Goal: Complete application form

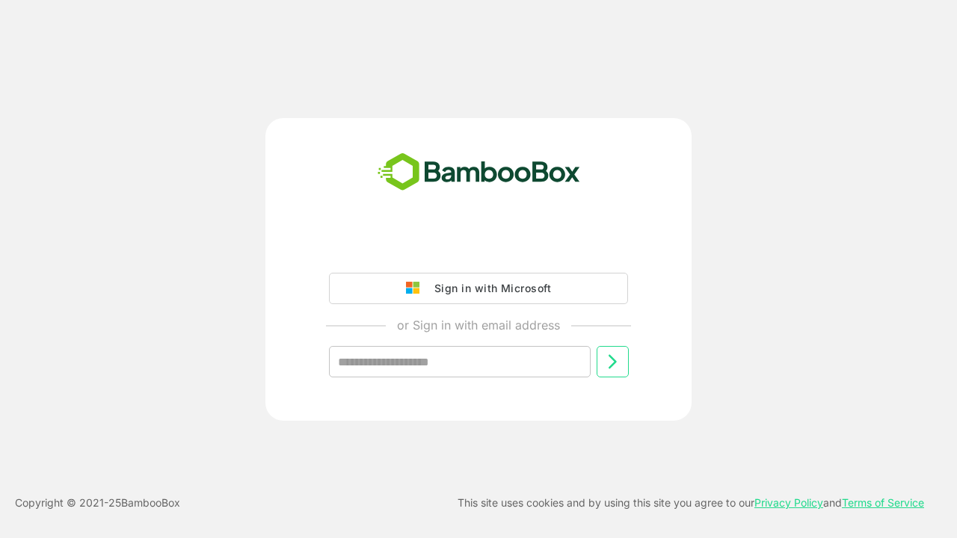
type input "**********"
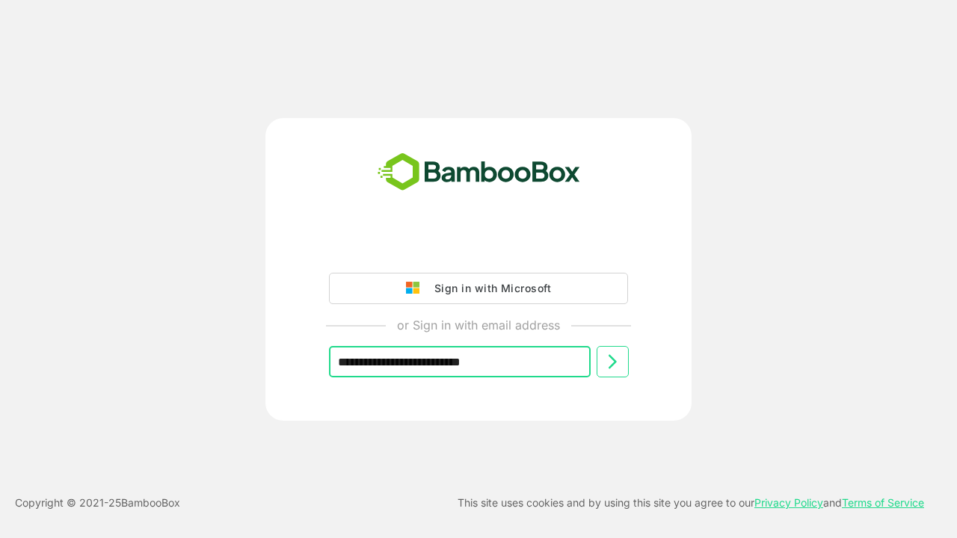
click at [613, 362] on icon at bounding box center [613, 362] width 18 height 18
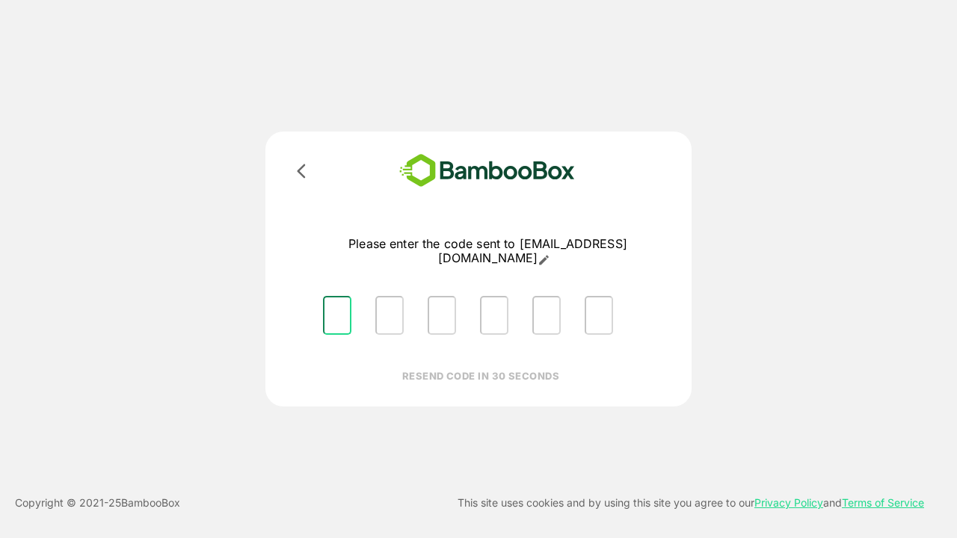
type input "*"
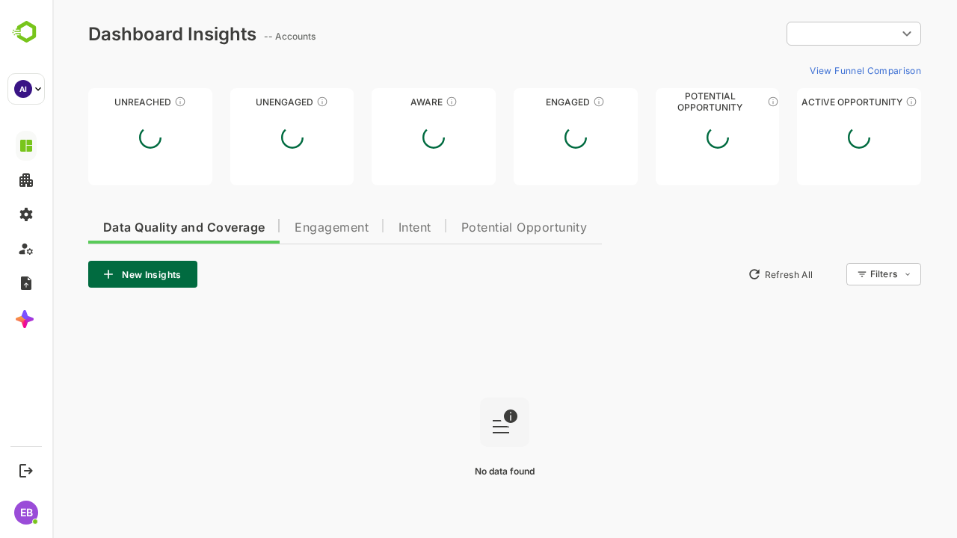
type input "**********"
